Goal: Task Accomplishment & Management: Use online tool/utility

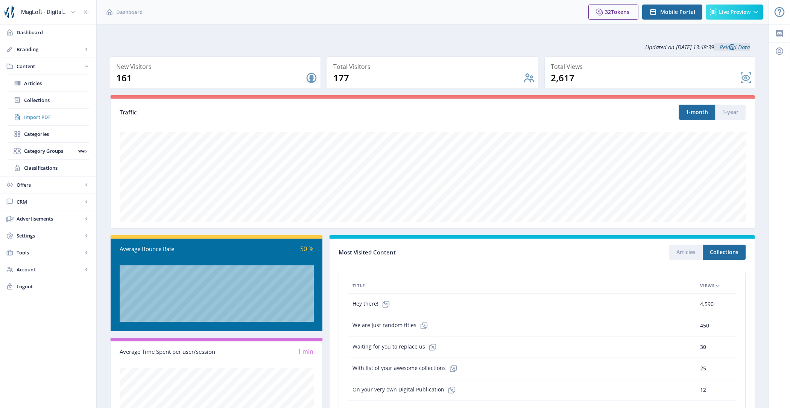
click at [65, 119] on span "Import PDF" at bounding box center [56, 117] width 65 height 8
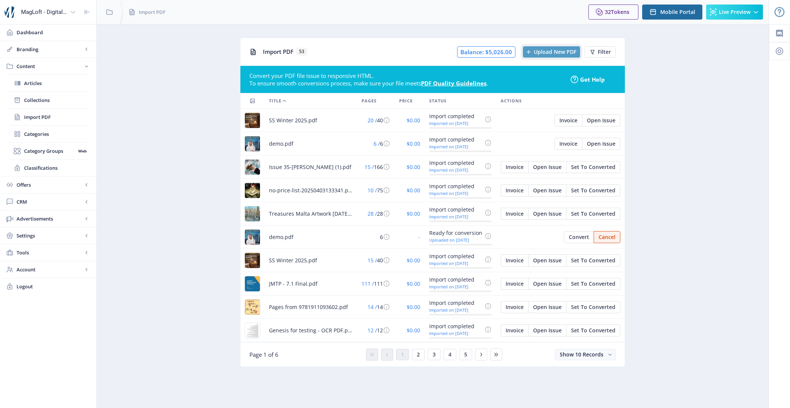
click at [559, 50] on span "Upload New PDF" at bounding box center [555, 52] width 43 height 6
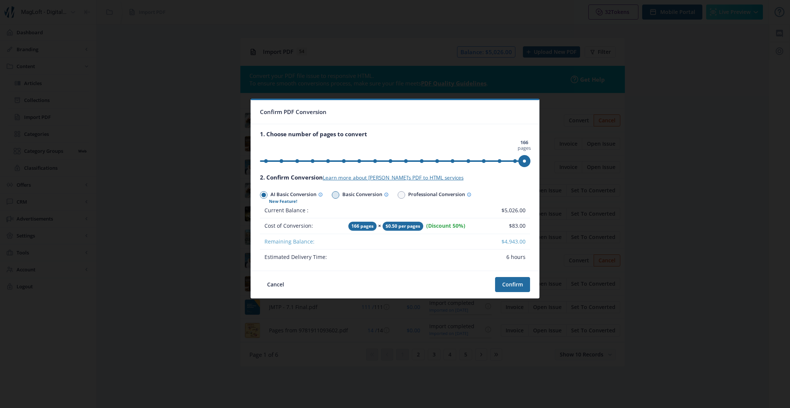
click at [351, 197] on span "Basic Conversion" at bounding box center [363, 195] width 49 height 11
click at [332, 195] on input "Basic Conversion" at bounding box center [332, 195] width 0 height 0
radio input "true"
click at [295, 195] on span "AI Basic Conversion" at bounding box center [295, 195] width 55 height 11
click at [260, 195] on input "AI Basic Conversion" at bounding box center [260, 195] width 0 height 0
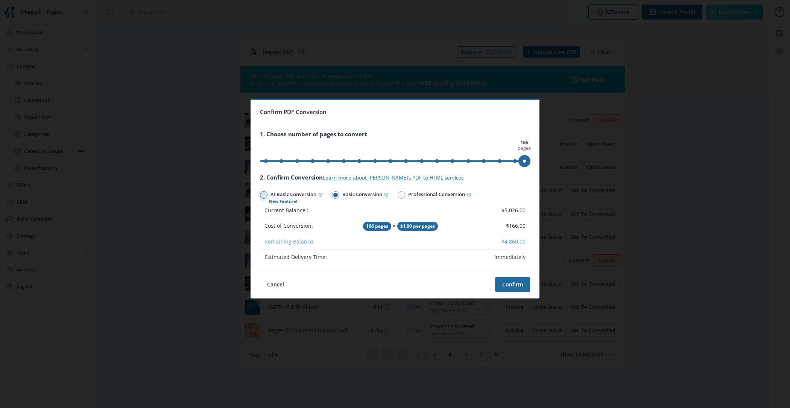
radio input "true"
drag, startPoint x: 523, startPoint y: 160, endPoint x: 406, endPoint y: 163, distance: 116.3
click at [406, 163] on span "ngx-slider" at bounding box center [406, 161] width 12 height 12
click at [518, 286] on button "Confirm" at bounding box center [512, 284] width 35 height 15
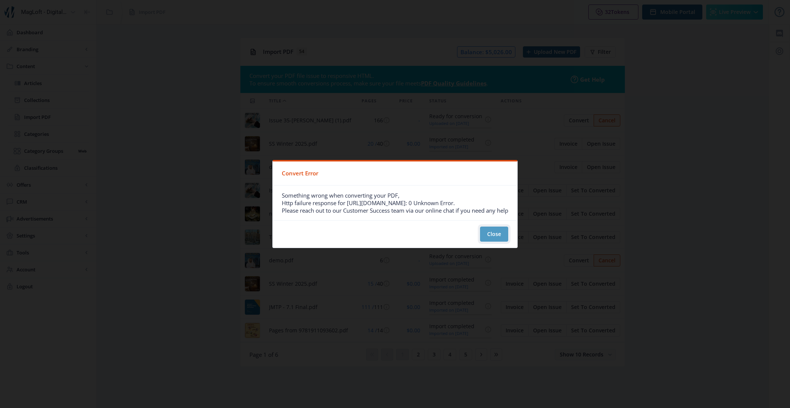
click at [494, 234] on button "Close" at bounding box center [494, 234] width 28 height 15
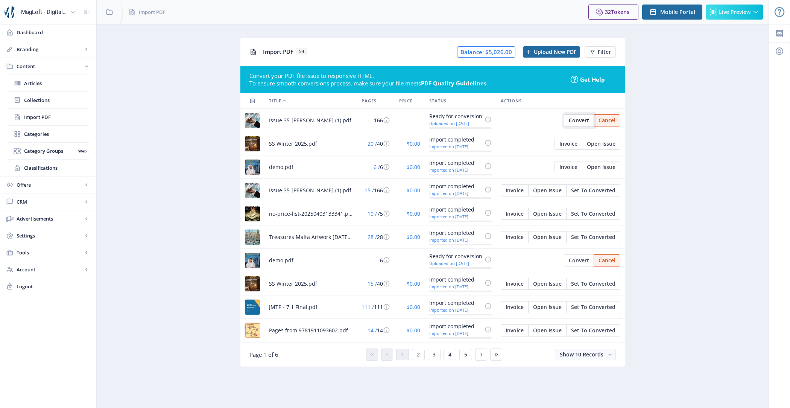
click at [586, 120] on span "Convert" at bounding box center [579, 120] width 20 height 6
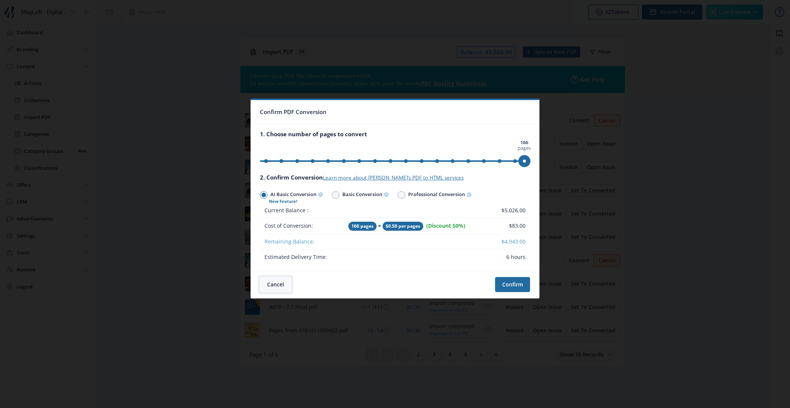
click at [268, 289] on button "Cancel" at bounding box center [275, 284] width 31 height 15
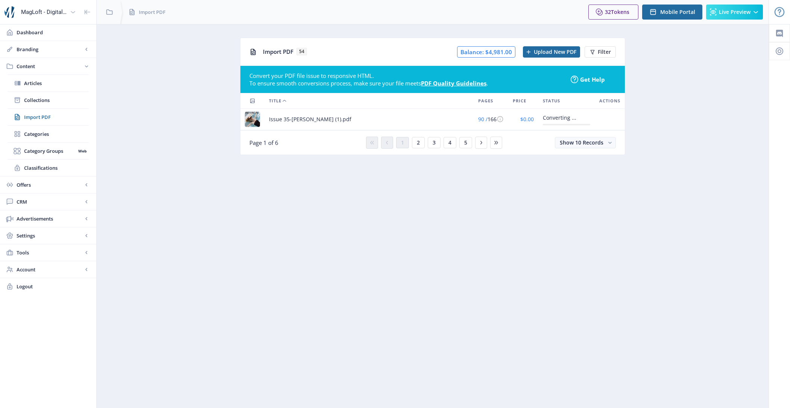
click at [552, 118] on div "Converting ..." at bounding box center [562, 117] width 38 height 9
click at [420, 140] on button "2" at bounding box center [418, 142] width 13 height 11
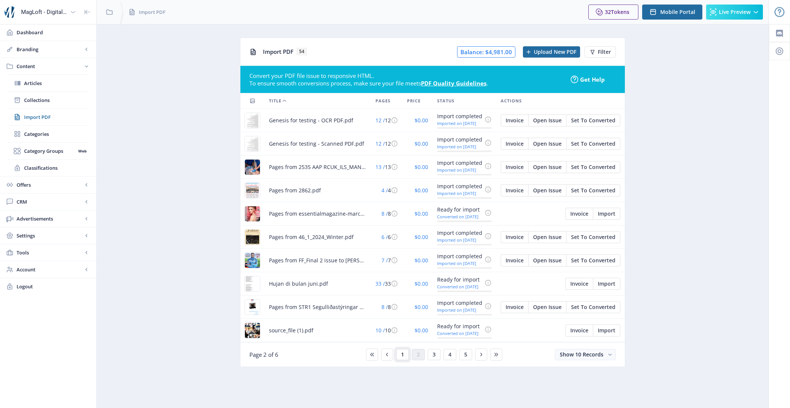
click at [407, 354] on button "1" at bounding box center [402, 354] width 13 height 11
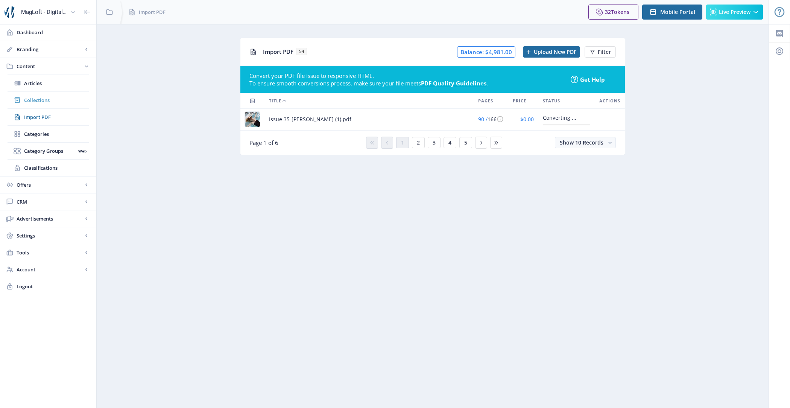
click at [45, 98] on span "Collections" at bounding box center [56, 100] width 65 height 8
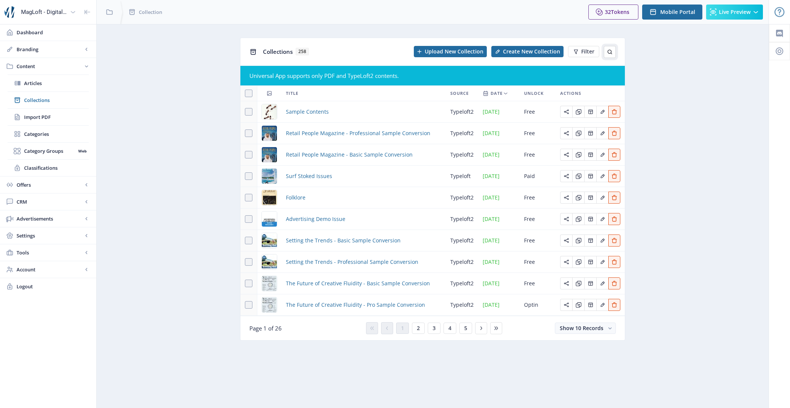
click at [608, 56] on button at bounding box center [610, 52] width 12 height 12
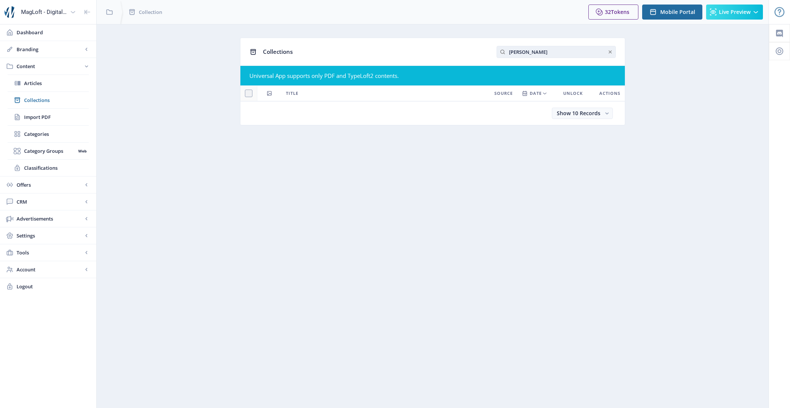
click at [562, 49] on input "heather" at bounding box center [556, 52] width 119 height 12
type input "h"
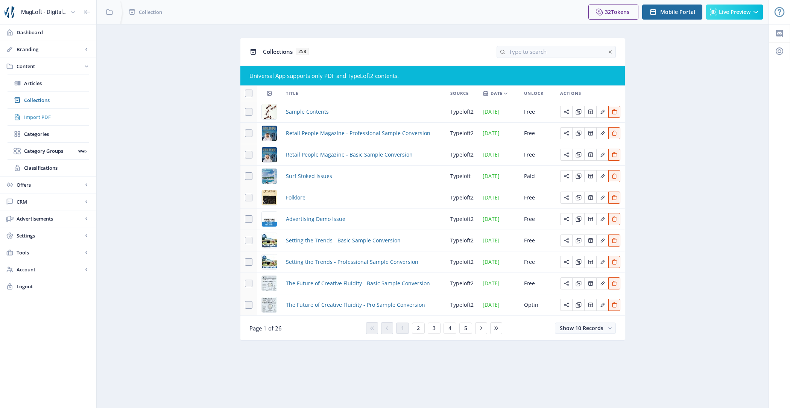
click at [41, 120] on span "Import PDF" at bounding box center [56, 117] width 65 height 8
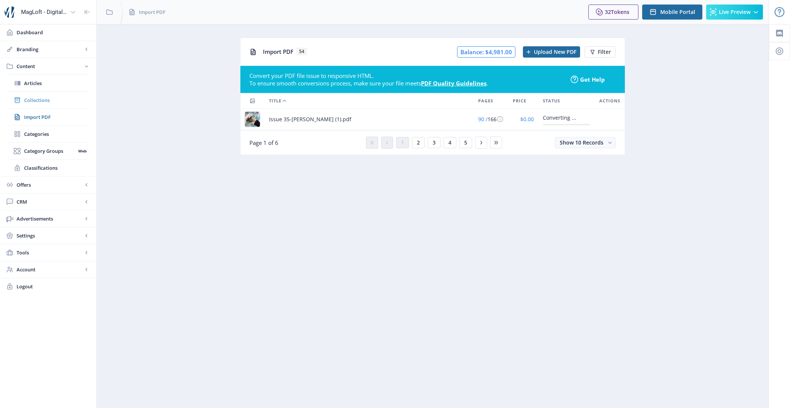
click at [54, 96] on span "Collections" at bounding box center [56, 100] width 65 height 8
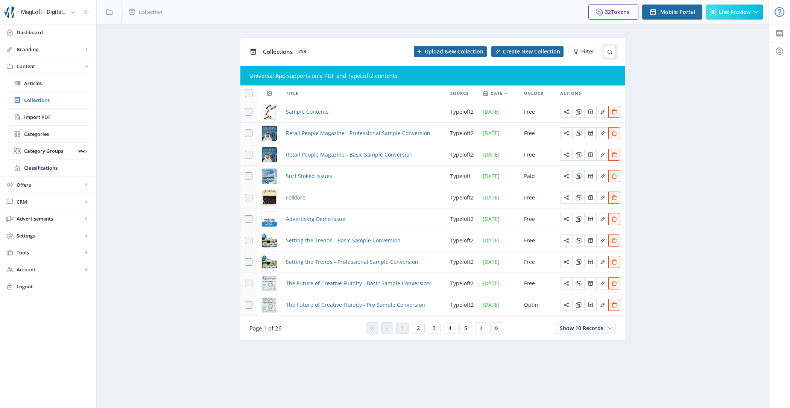
click at [606, 50] on button at bounding box center [610, 52] width 12 height 12
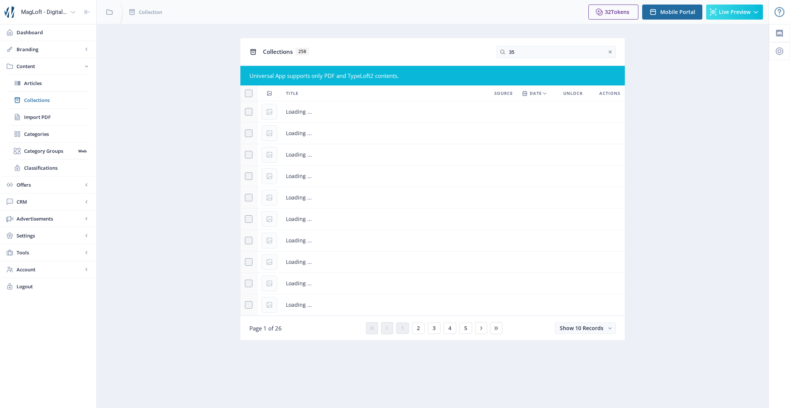
type input "35"
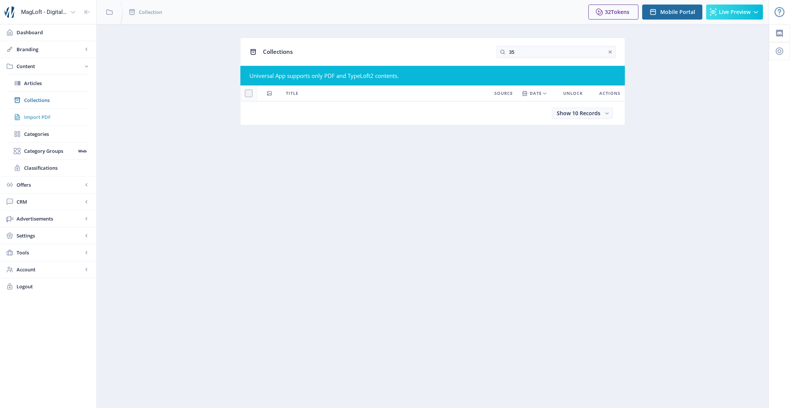
click at [52, 113] on span "Import PDF" at bounding box center [56, 117] width 65 height 8
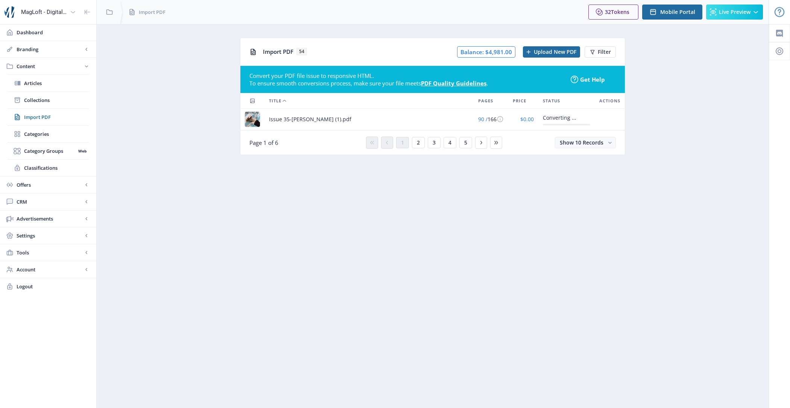
click at [278, 122] on span "Issue 35-[PERSON_NAME] (1).pdf" at bounding box center [310, 119] width 82 height 9
click at [420, 143] on span "2" at bounding box center [418, 143] width 3 height 6
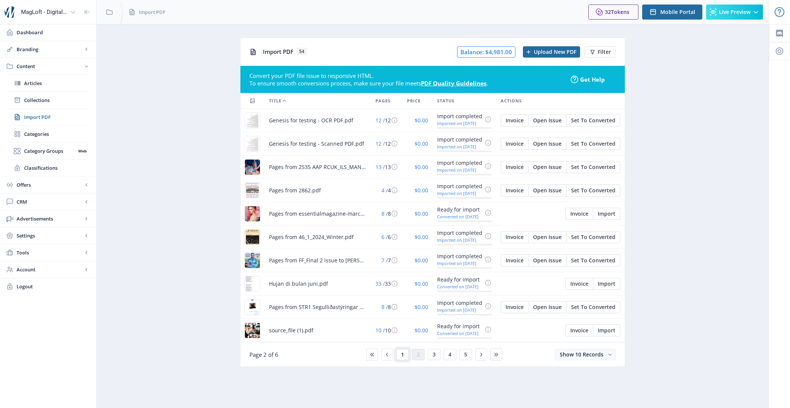
click at [407, 353] on button "1" at bounding box center [402, 354] width 13 height 11
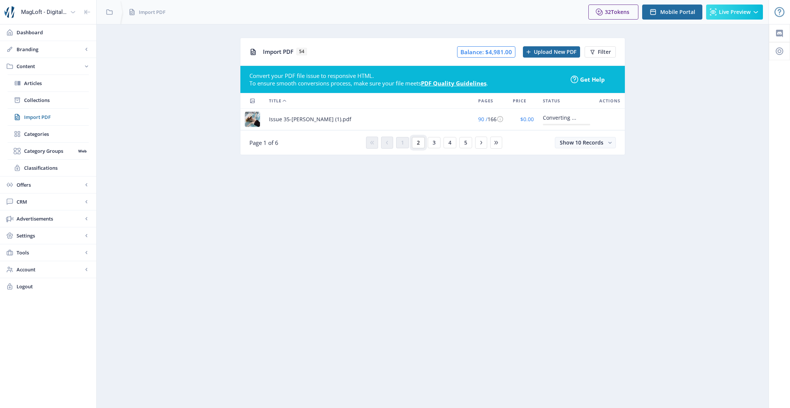
click at [415, 145] on button "2" at bounding box center [418, 142] width 13 height 11
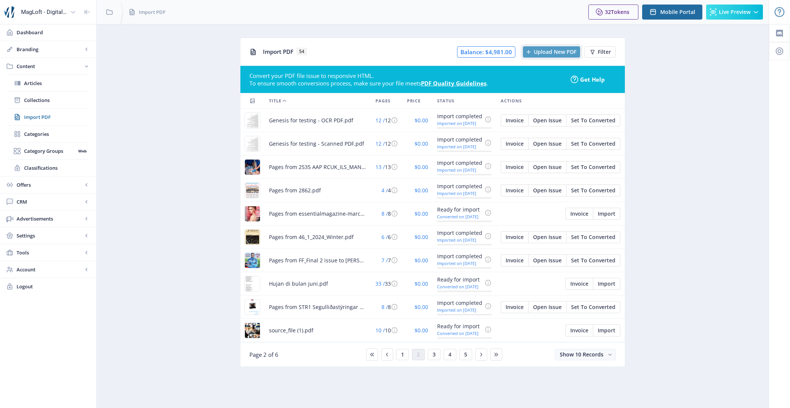
click at [554, 56] on button "Upload New PDF" at bounding box center [551, 51] width 57 height 11
click at [402, 353] on span "1" at bounding box center [402, 354] width 3 height 6
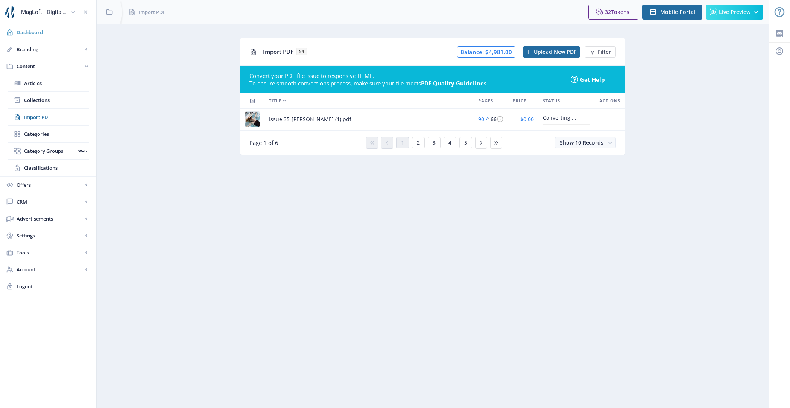
click at [23, 35] on span "Dashboard" at bounding box center [54, 33] width 74 height 8
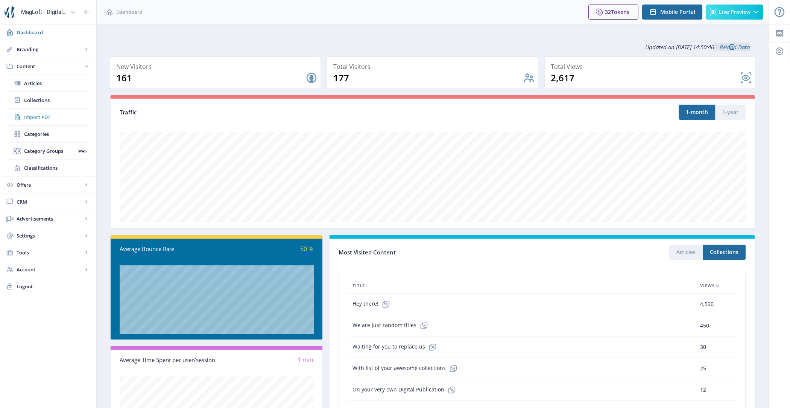
click at [44, 120] on link "Import PDF" at bounding box center [48, 117] width 81 height 17
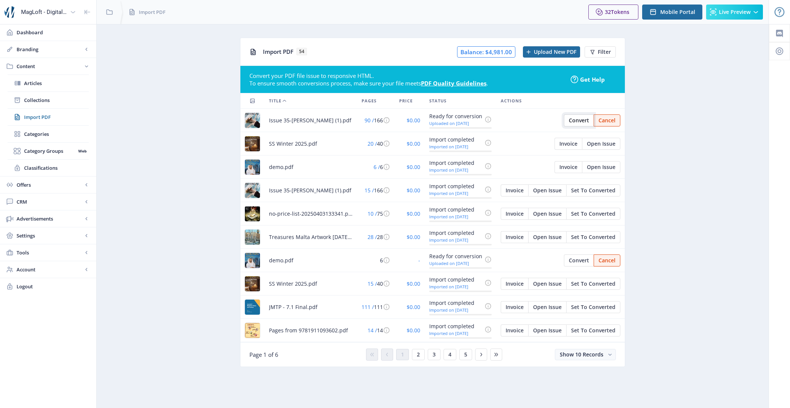
click at [568, 119] on button "Convert" at bounding box center [579, 120] width 30 height 12
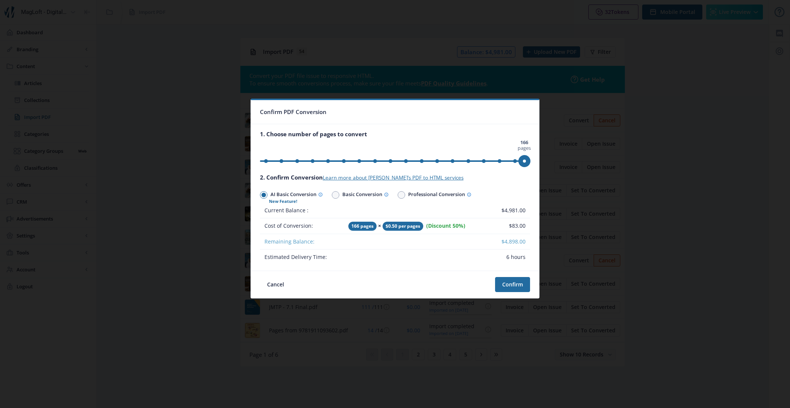
click at [387, 160] on ngx-slider "0 pages 166 pages 166 pages" at bounding box center [395, 161] width 270 height 2
click at [502, 283] on button "Confirm" at bounding box center [512, 284] width 35 height 15
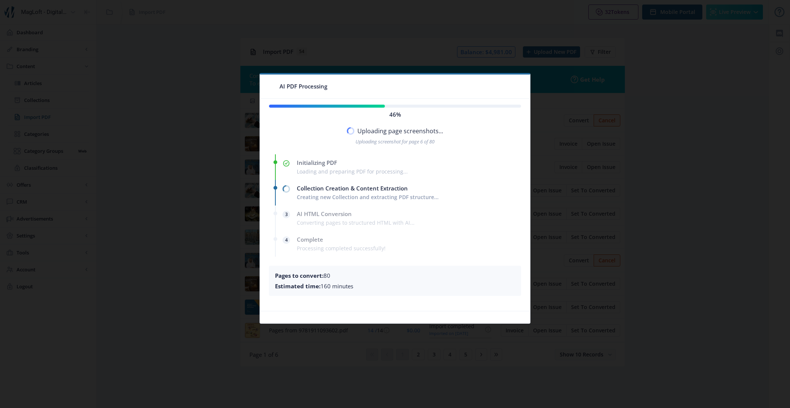
click at [464, 261] on nb-card-body "46% Uploading page screenshots... Uploading screenshot for page 6 of 80 Initial…" at bounding box center [395, 205] width 270 height 212
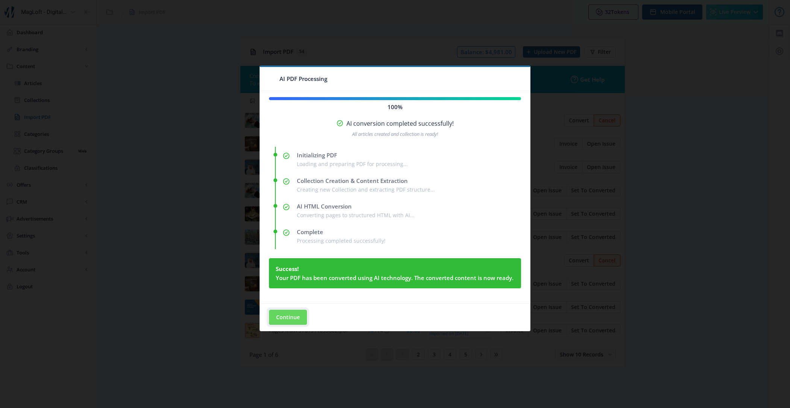
click at [282, 318] on button "Continue" at bounding box center [288, 317] width 38 height 15
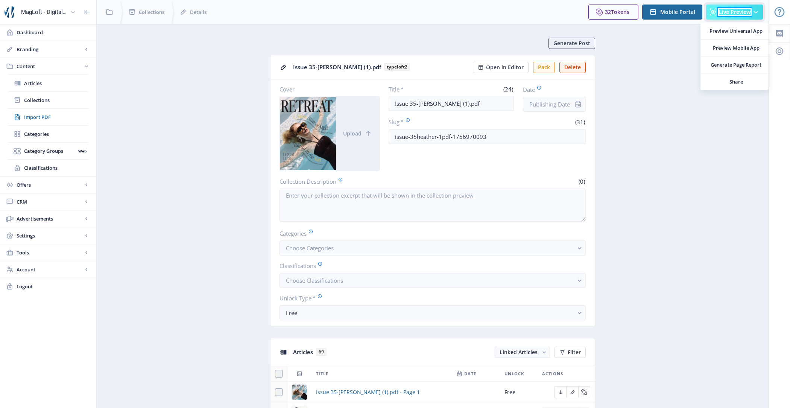
click at [736, 10] on span "Live Preview" at bounding box center [735, 12] width 32 height 6
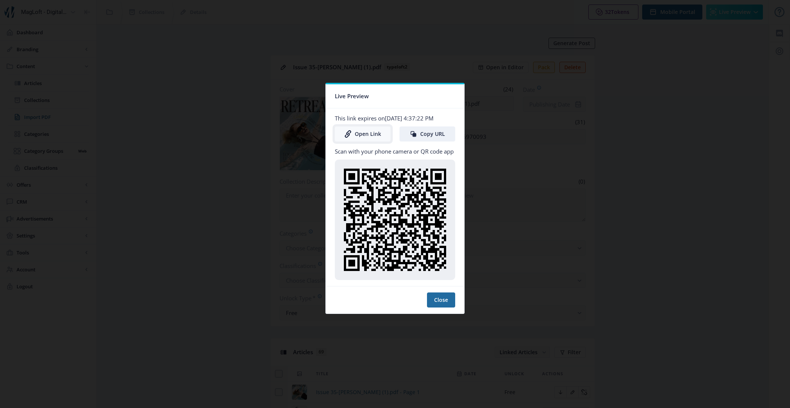
click at [375, 131] on link "Open Link" at bounding box center [363, 133] width 56 height 15
click at [367, 136] on link "Open Link" at bounding box center [363, 133] width 56 height 15
